Goal: Book appointment/travel/reservation

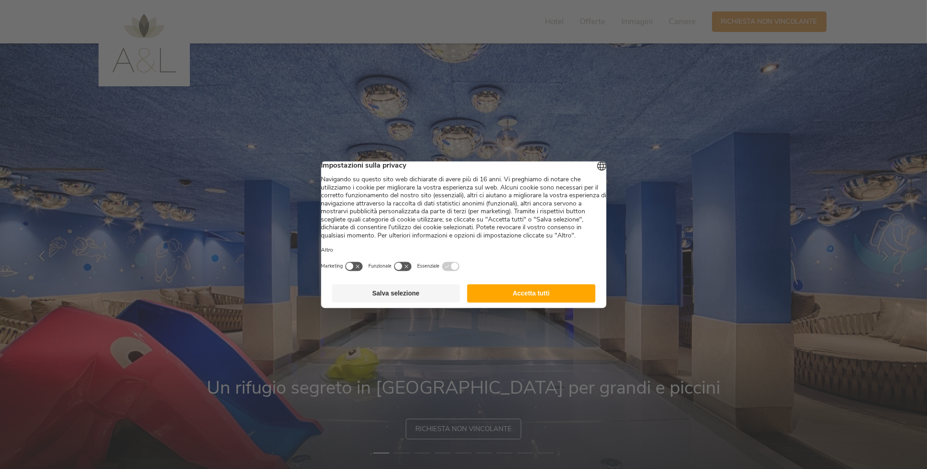
click at [521, 302] on button "Accetta tutti" at bounding box center [531, 293] width 128 height 18
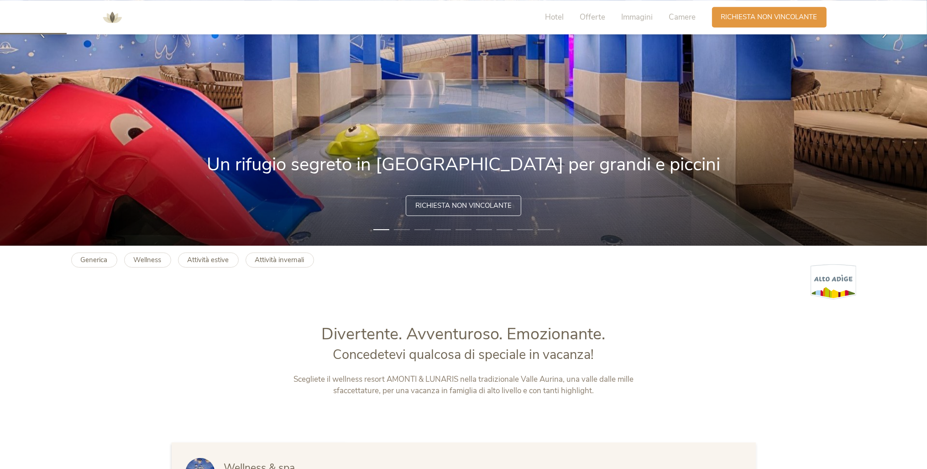
scroll to position [241, 0]
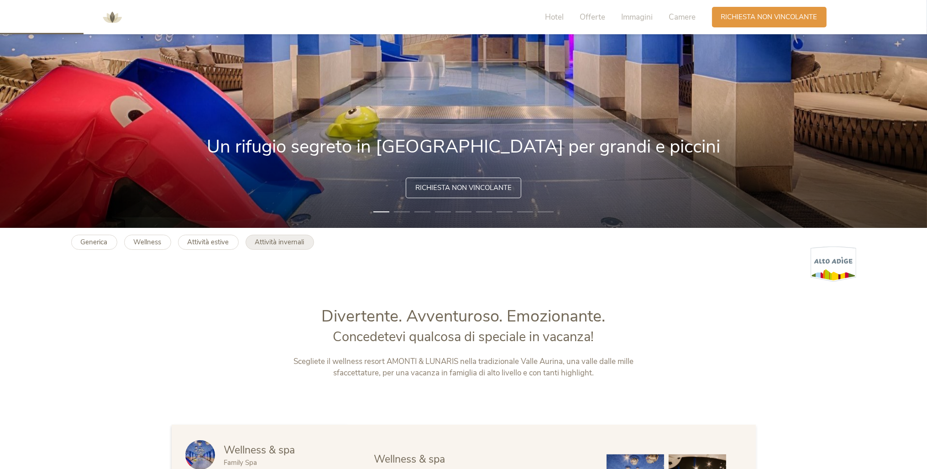
click at [279, 242] on b "Attività invernali" at bounding box center [279, 241] width 49 height 9
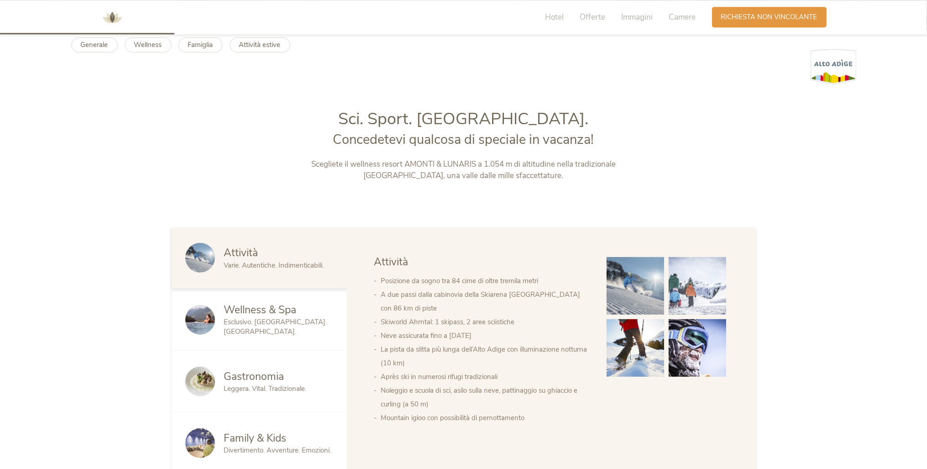
scroll to position [482, 0]
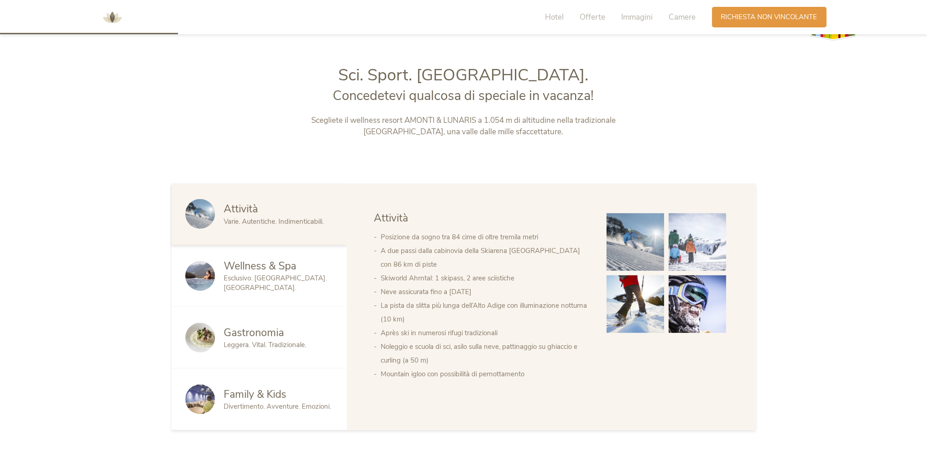
click at [240, 285] on span "Esclusivo. [GEOGRAPHIC_DATA]. [GEOGRAPHIC_DATA]." at bounding box center [275, 282] width 103 height 19
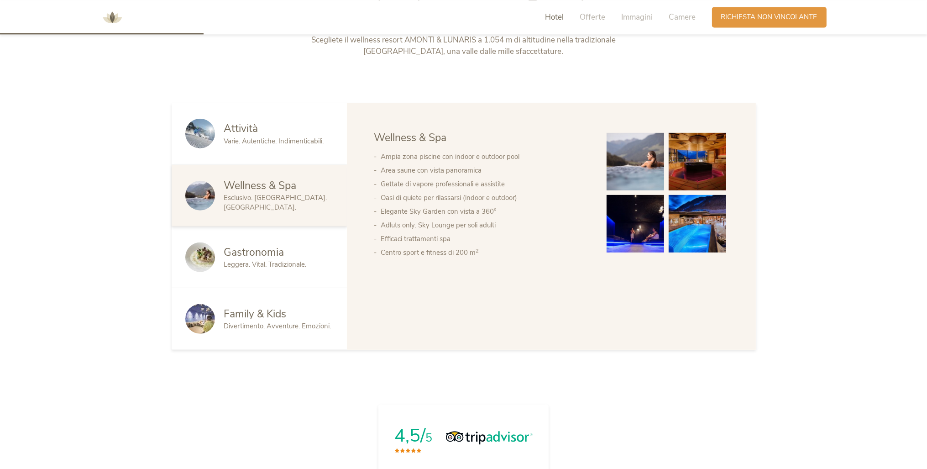
scroll to position [578, 0]
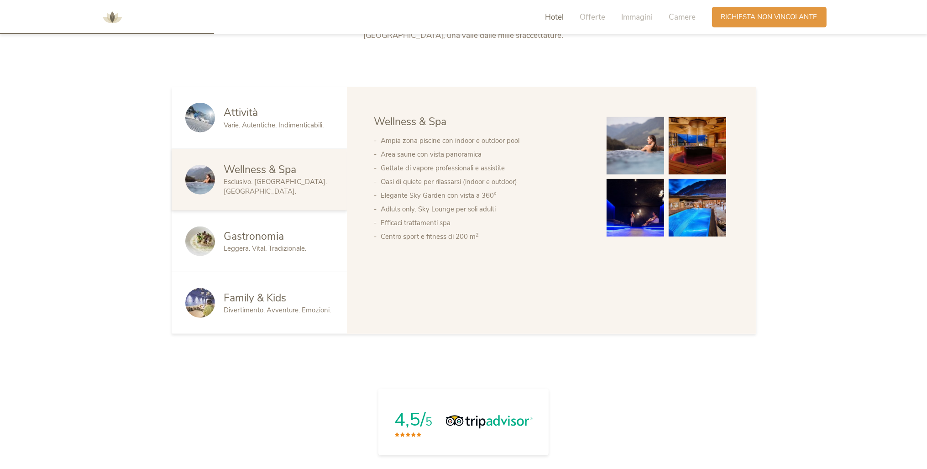
click at [225, 244] on span "Leggera. Vital. Tradizionale." at bounding box center [265, 248] width 83 height 9
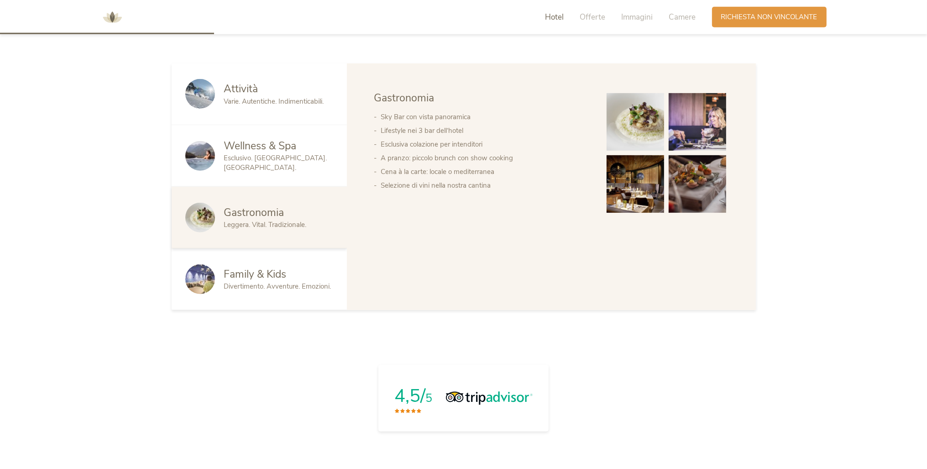
scroll to position [626, 0]
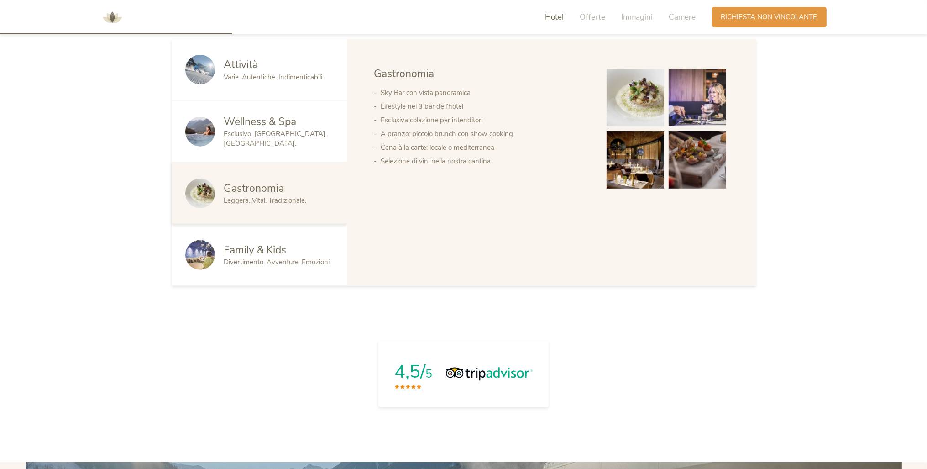
click at [291, 273] on div "Family & Kids Divertimento. Avventure. Emozioni." at bounding box center [259, 255] width 175 height 62
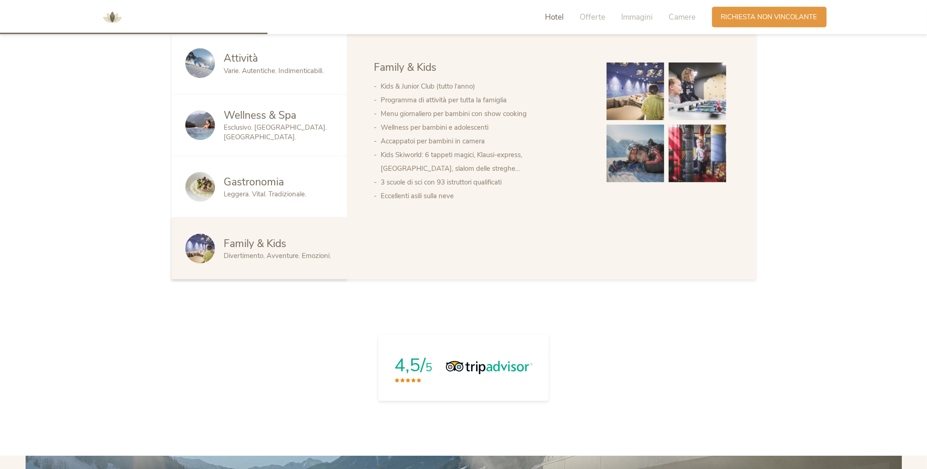
scroll to position [578, 0]
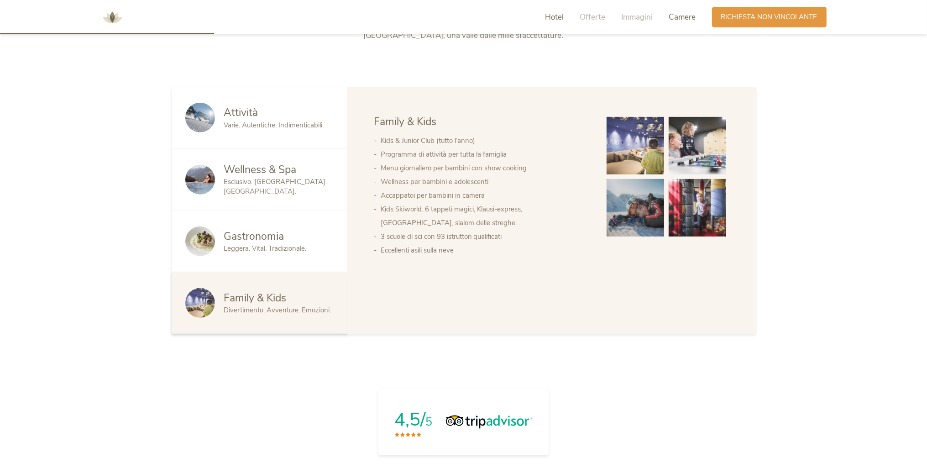
click at [679, 12] on span "Camere" at bounding box center [682, 17] width 27 height 10
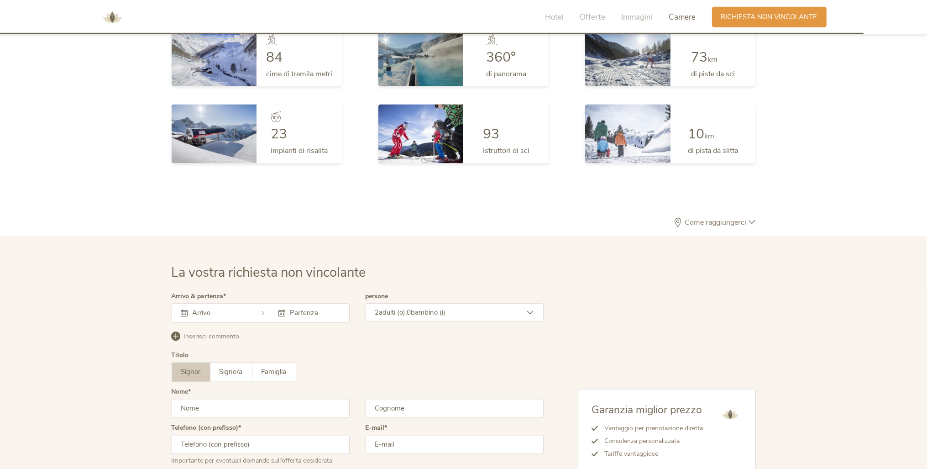
scroll to position [2317, 0]
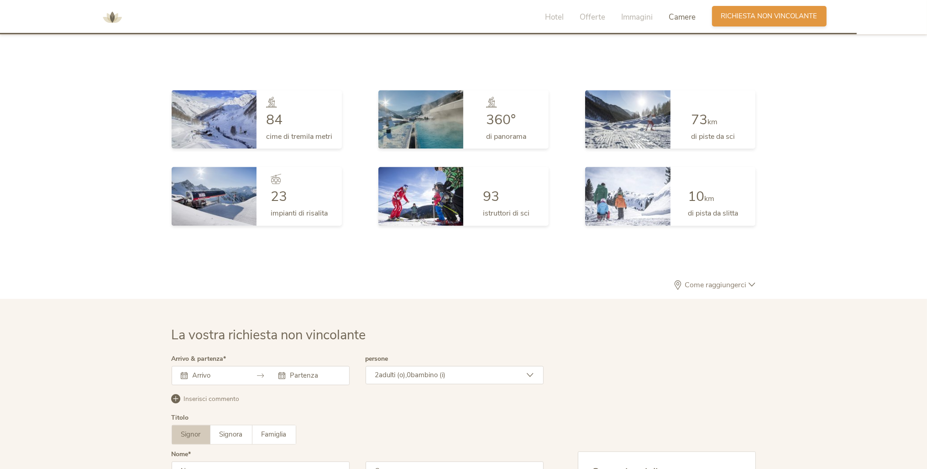
click at [754, 17] on span "Richiesta non vincolante" at bounding box center [769, 16] width 96 height 10
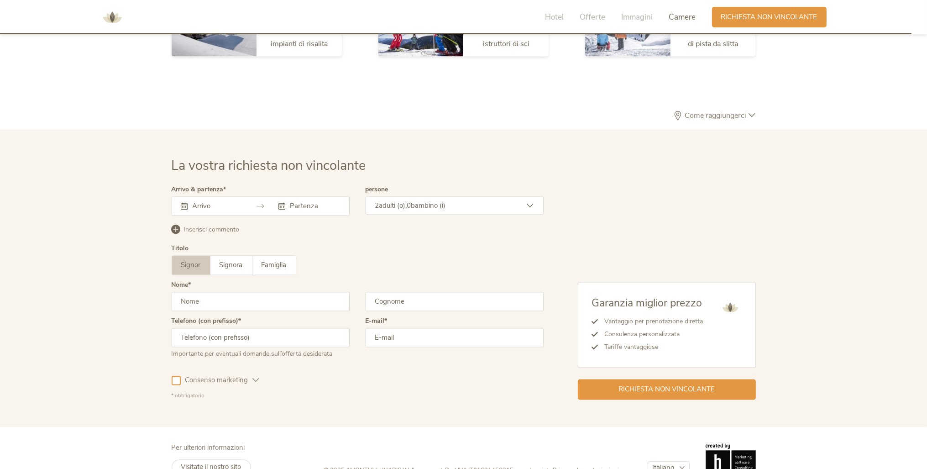
scroll to position [2506, 0]
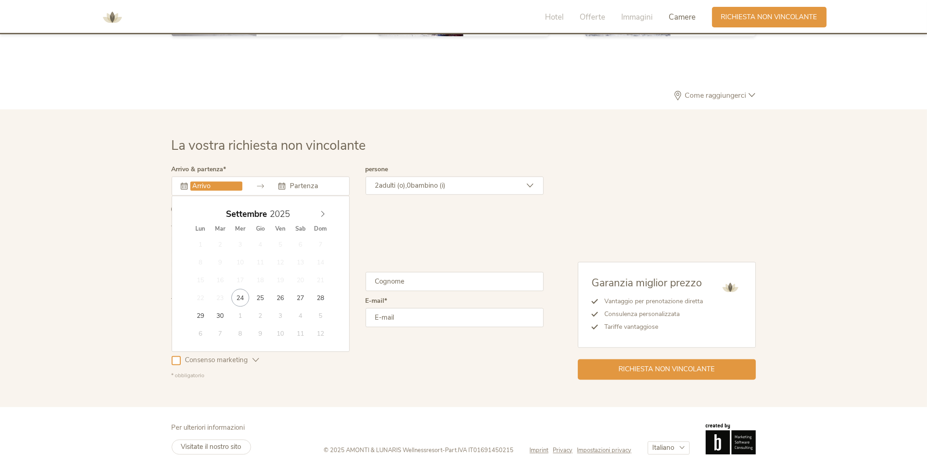
click at [200, 188] on input "text" at bounding box center [216, 185] width 52 height 9
click at [319, 214] on span at bounding box center [323, 211] width 16 height 13
type input "2026"
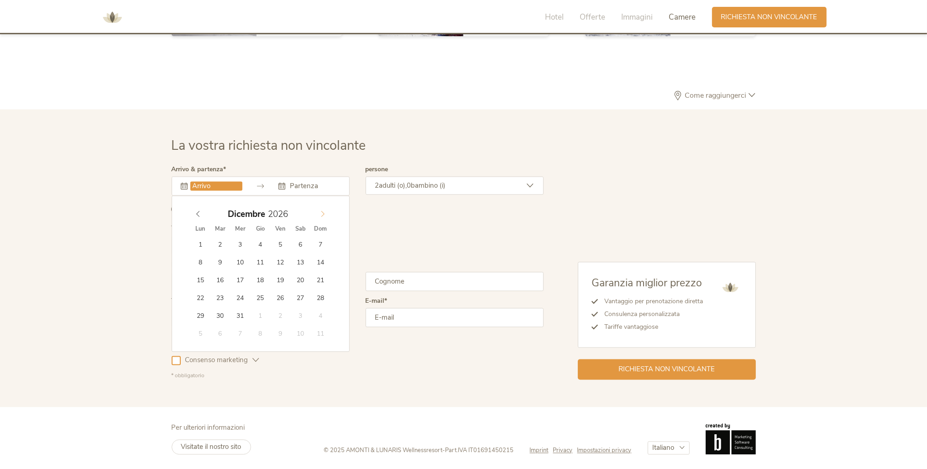
click at [319, 214] on span at bounding box center [323, 211] width 16 height 13
type input "[DATE]"
type input "2026"
type input "[DATE]"
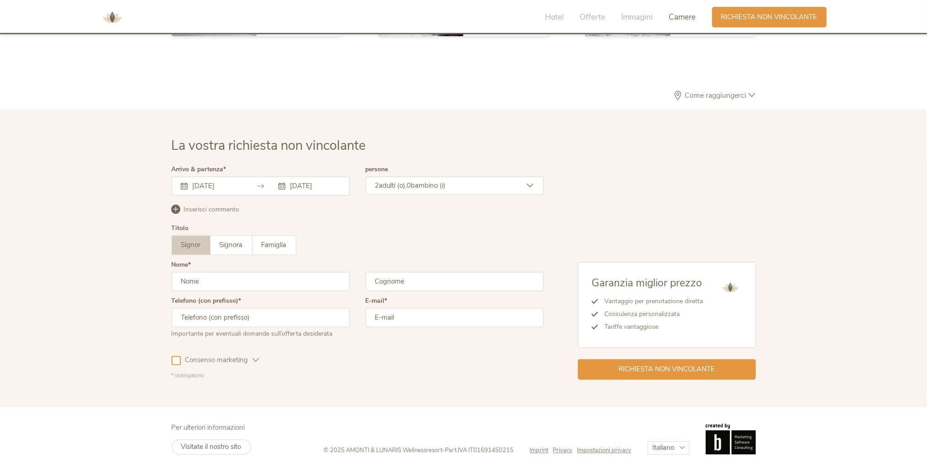
drag, startPoint x: 534, startPoint y: 183, endPoint x: 528, endPoint y: 186, distance: 7.1
click at [534, 183] on div "2 adulti (o), 0 bambino (i)" at bounding box center [455, 185] width 178 height 18
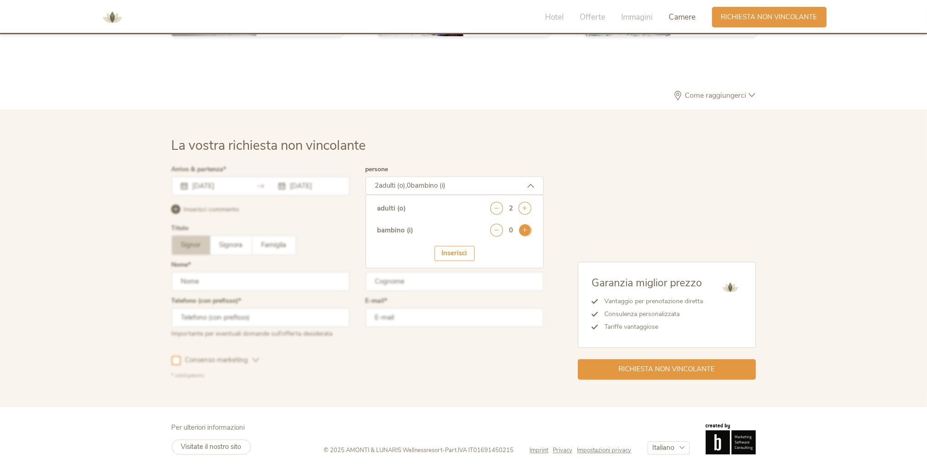
click at [520, 229] on icon at bounding box center [525, 230] width 13 height 13
click at [521, 229] on icon at bounding box center [525, 230] width 13 height 13
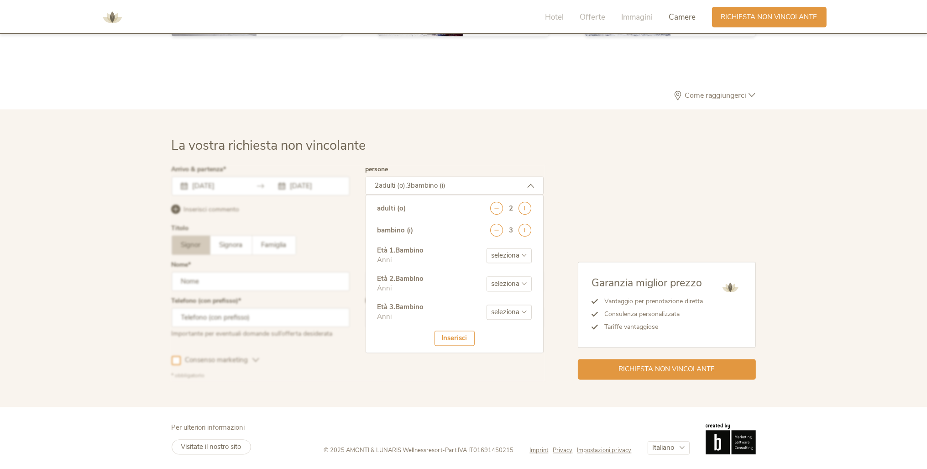
click at [487, 248] on select "seleziona 0 1 2 3 4 5 6 7 8 9 10 11 12 13 14 15 16 17" at bounding box center [509, 255] width 45 height 15
select select "10"
click option "10" at bounding box center [0, 0] width 0 height 0
click at [487, 276] on select "seleziona 0 1 2 3 4 5 6 7 8 9 10 11 12 13 14 15 16 17" at bounding box center [509, 283] width 45 height 15
select select "7"
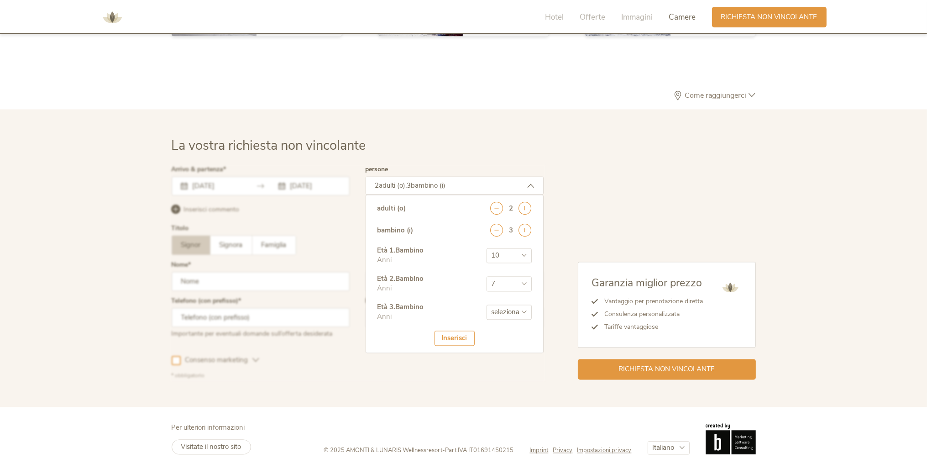
click option "7" at bounding box center [0, 0] width 0 height 0
click at [487, 304] on select "seleziona 0 1 2 3 4 5 6 7 8 9 10 11 12 13 14 15 16 17" at bounding box center [509, 311] width 45 height 15
select select "3"
click option "3" at bounding box center [0, 0] width 0 height 0
click at [465, 337] on div "Inserisci" at bounding box center [454, 337] width 40 height 15
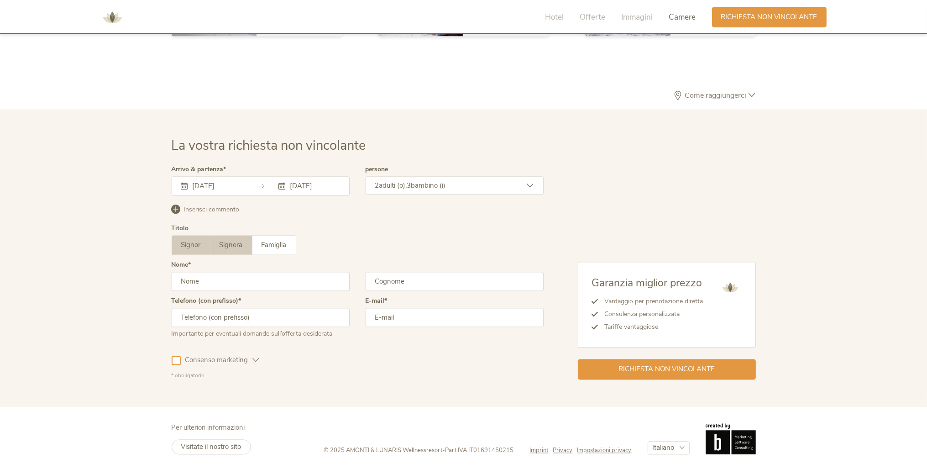
click at [243, 249] on label "Signora" at bounding box center [231, 244] width 42 height 19
click at [224, 285] on input "text" at bounding box center [261, 281] width 178 height 19
type input "[PERSON_NAME]"
click at [415, 281] on input "text" at bounding box center [455, 281] width 178 height 19
type input "gandolfi"
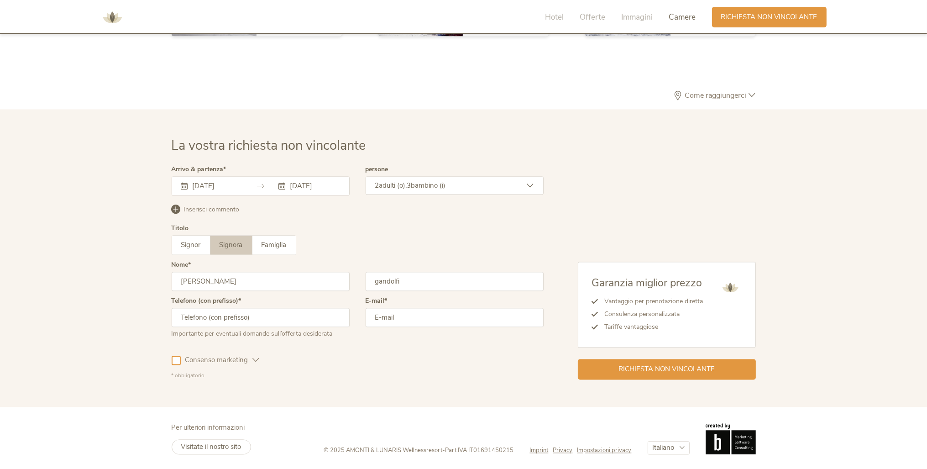
click at [270, 310] on input "text" at bounding box center [261, 317] width 178 height 19
type input "[PHONE_NUMBER]"
click at [413, 317] on input "email" at bounding box center [455, 317] width 178 height 19
type input "[EMAIL_ADDRESS][DOMAIN_NAME]"
click at [619, 371] on span "Richiesta non vincolante" at bounding box center [666, 368] width 96 height 10
